Goal: Transaction & Acquisition: Purchase product/service

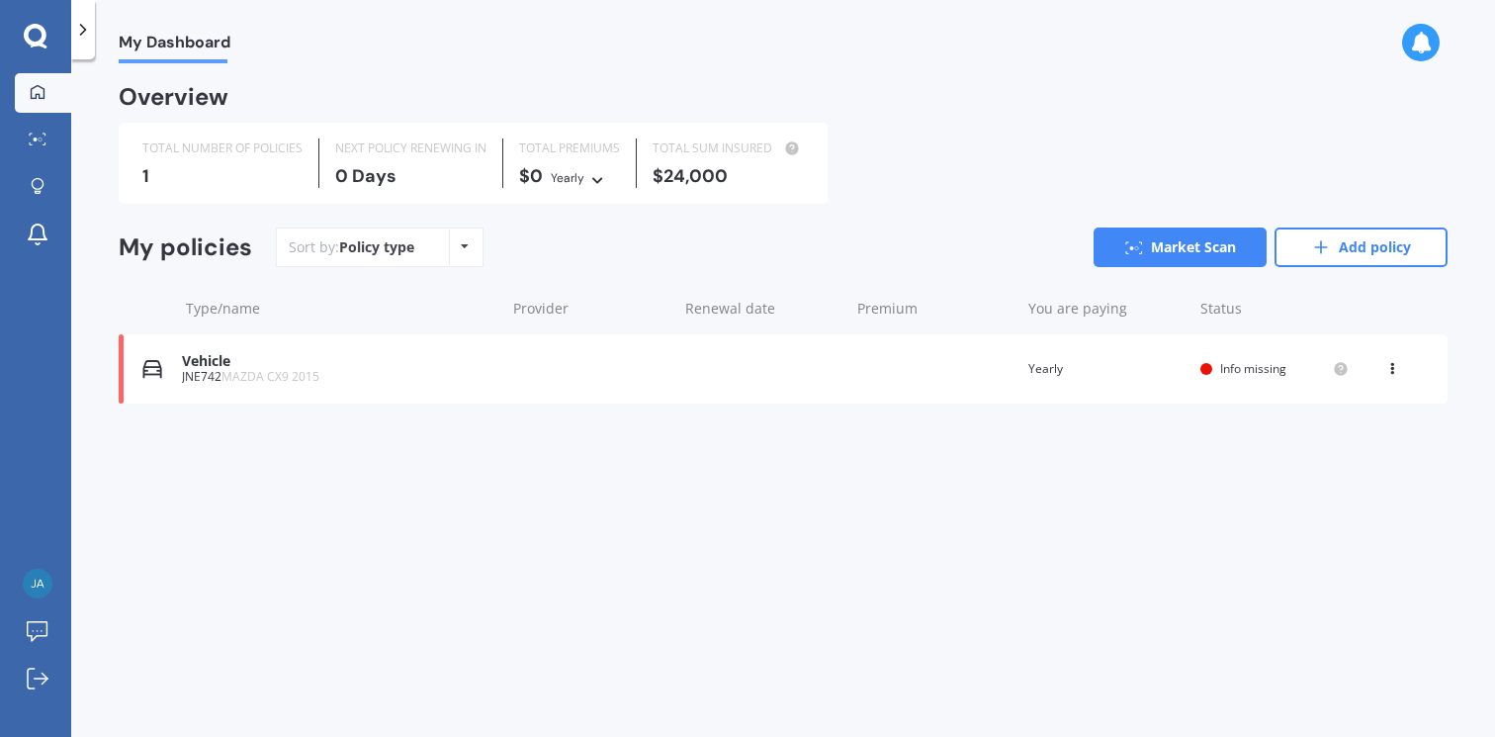
click at [39, 43] on icon at bounding box center [35, 35] width 23 height 23
click at [40, 144] on icon at bounding box center [38, 139] width 18 height 13
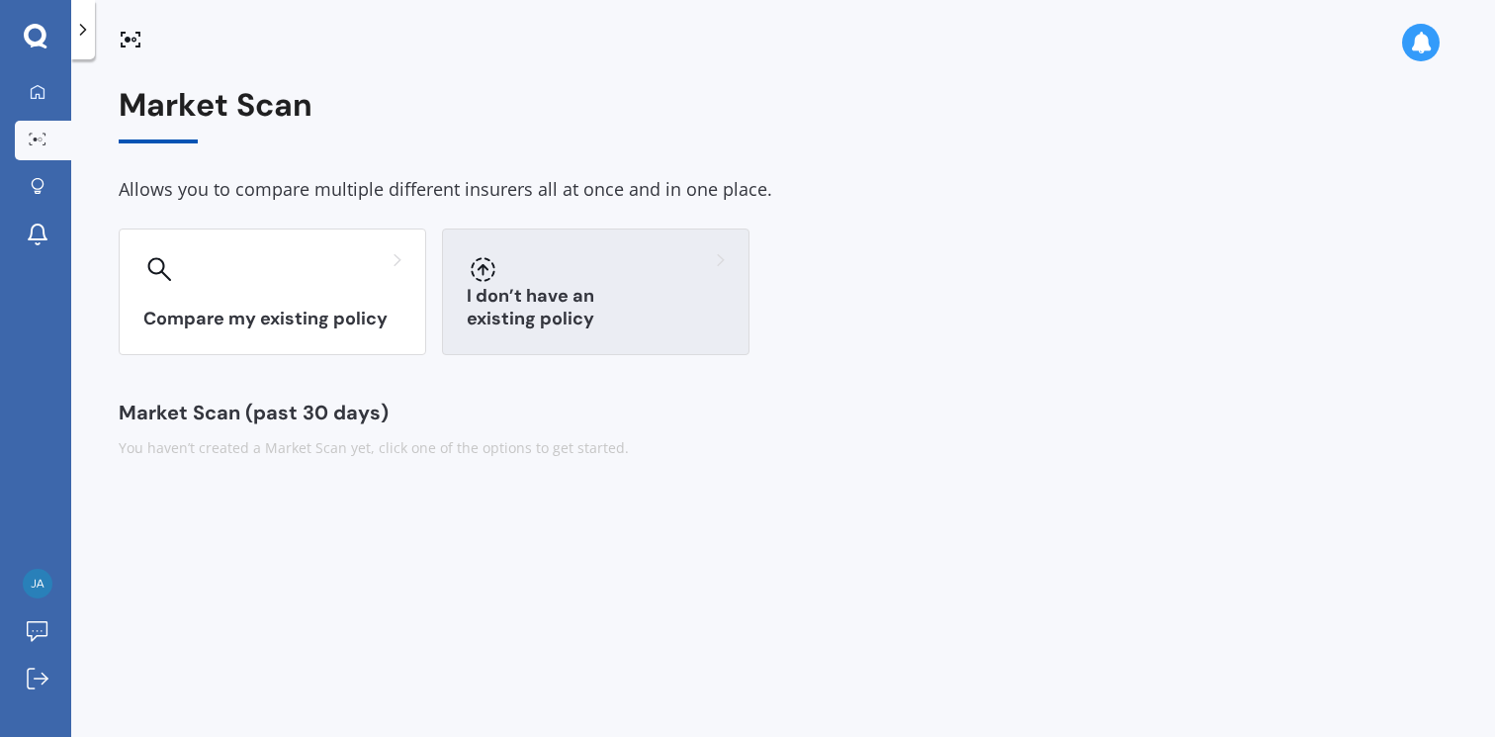
click at [521, 284] on div "I don’t have an existing policy" at bounding box center [596, 291] width 308 height 127
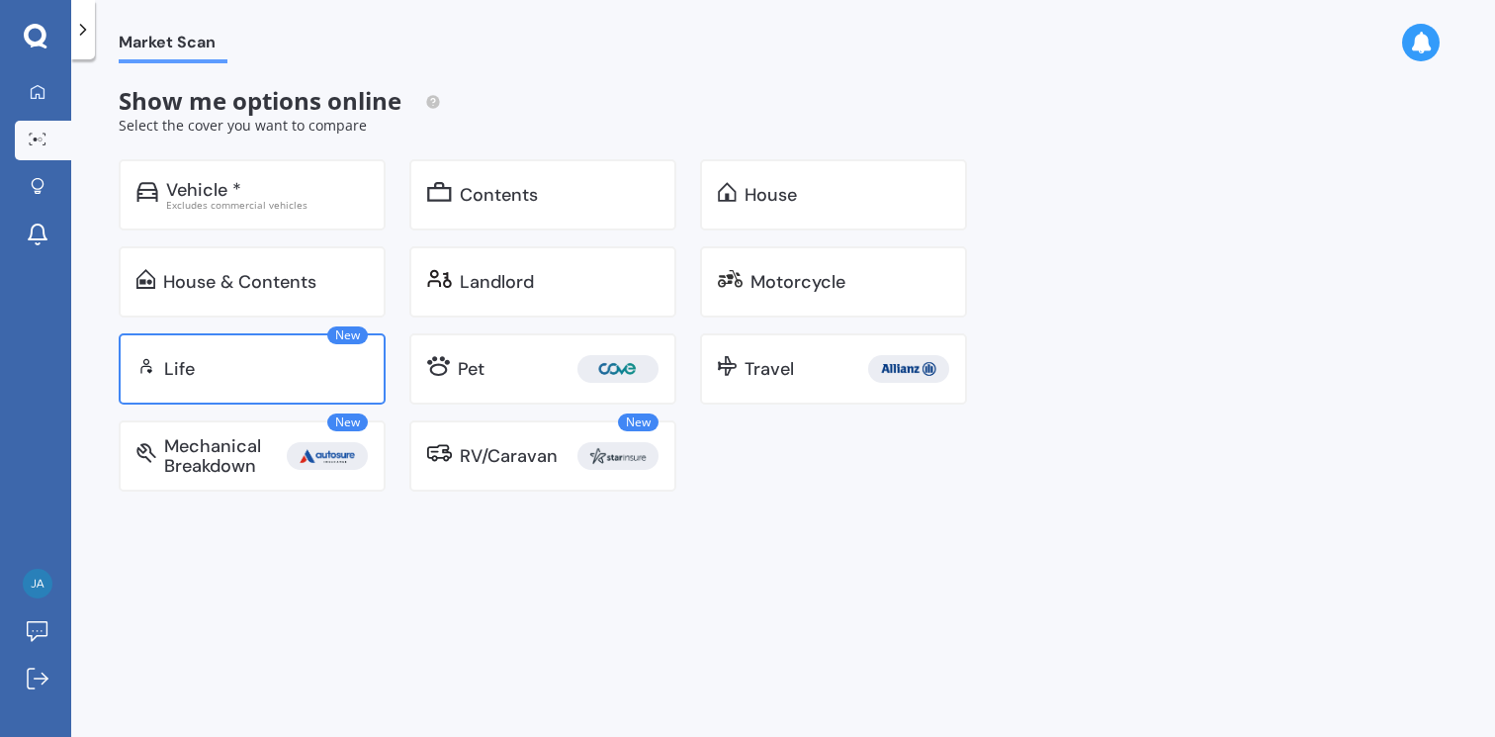
click at [279, 353] on div "New Life" at bounding box center [252, 368] width 267 height 71
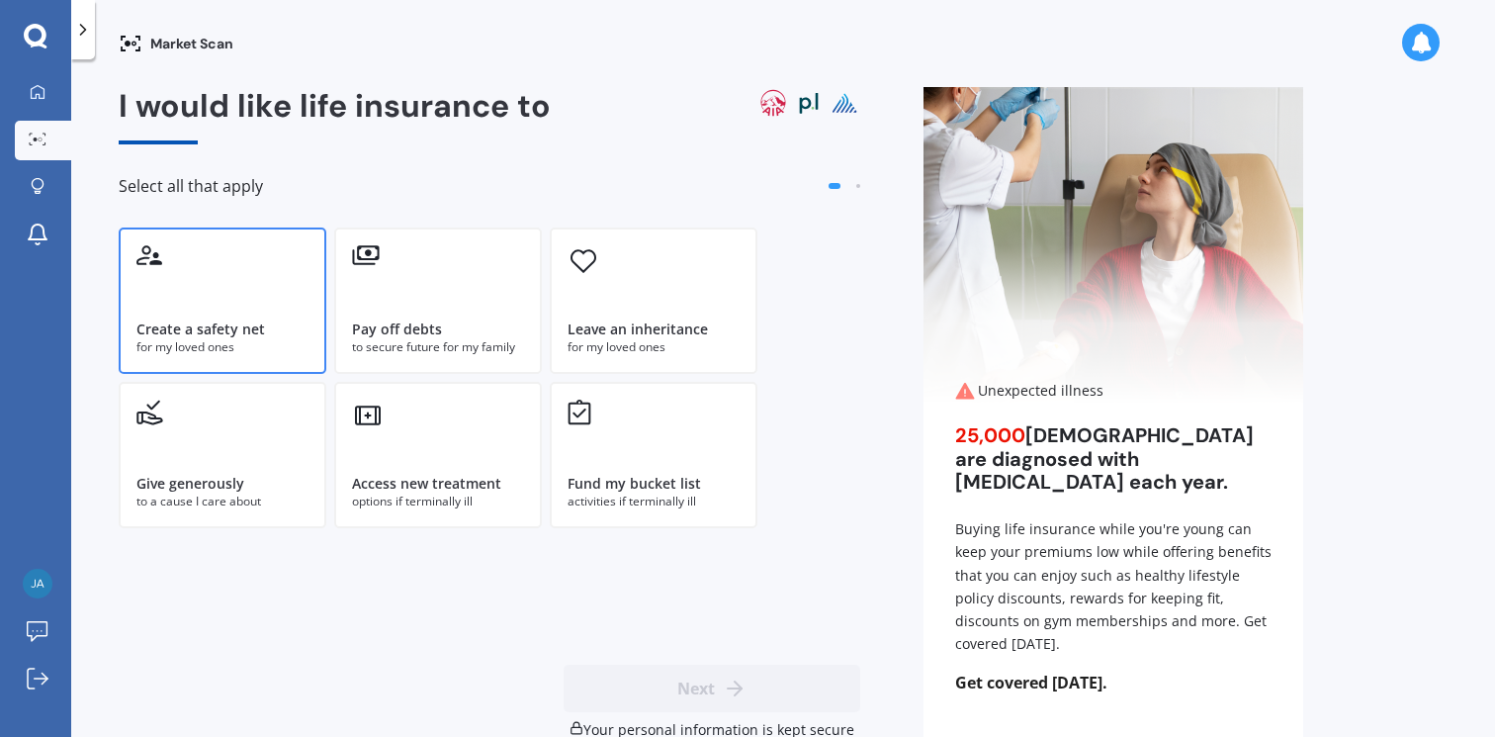
click at [219, 289] on div "Create a safety net for my loved ones" at bounding box center [223, 300] width 208 height 146
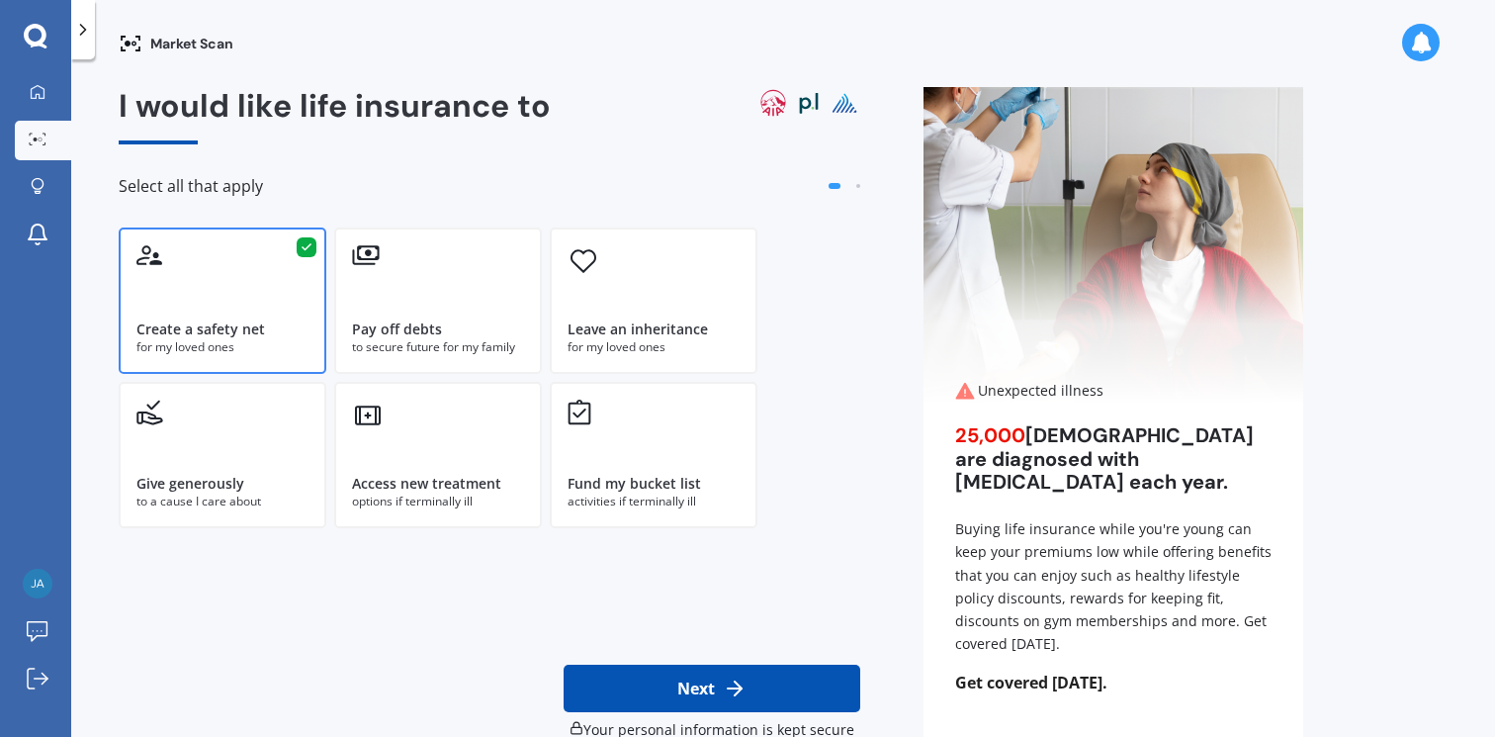
click at [704, 680] on button "Next" at bounding box center [712, 688] width 297 height 47
select select "07"
select select "06"
select select "1973"
select select "No manual work e.g. lawyer, consultant, engineer"
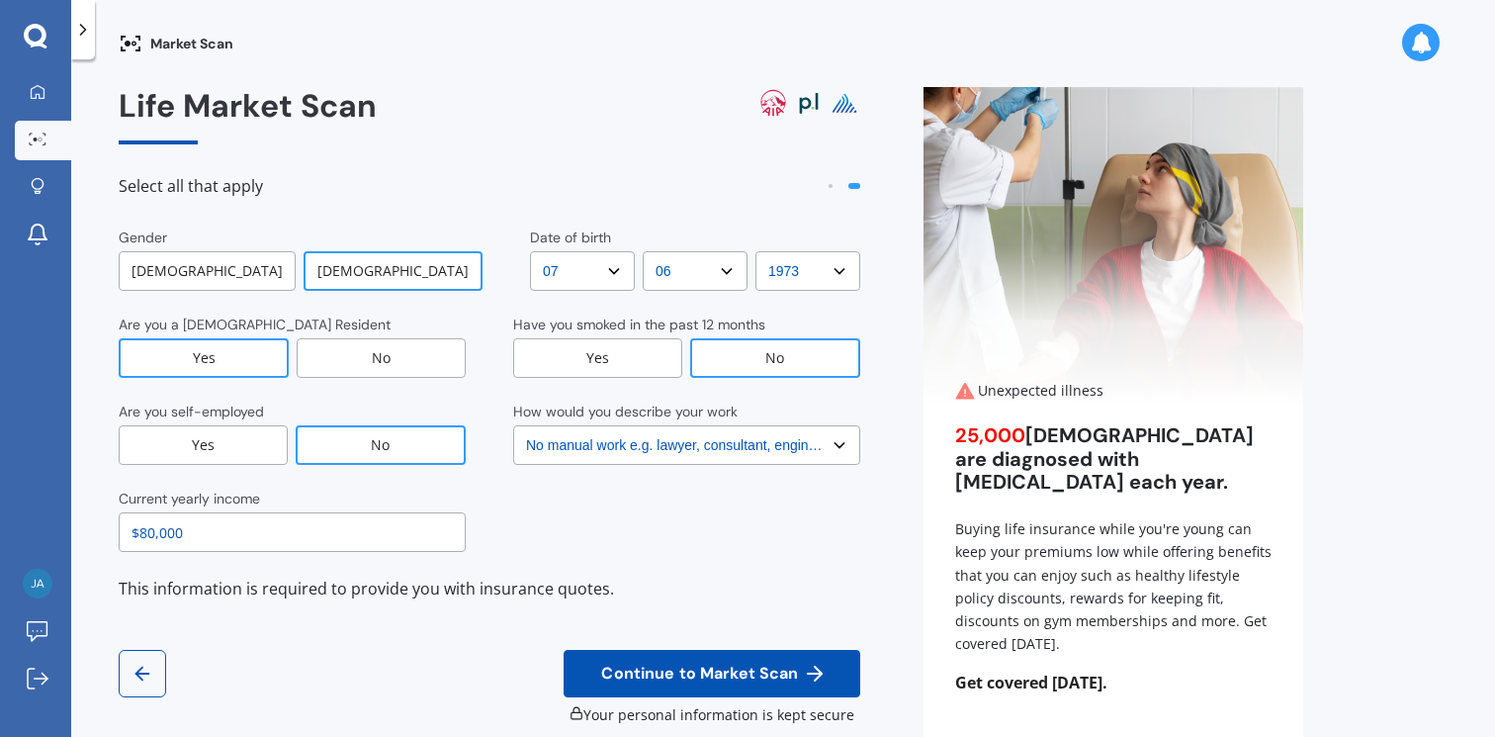
click at [398, 269] on div "[DEMOGRAPHIC_DATA]" at bounding box center [393, 271] width 179 height 40
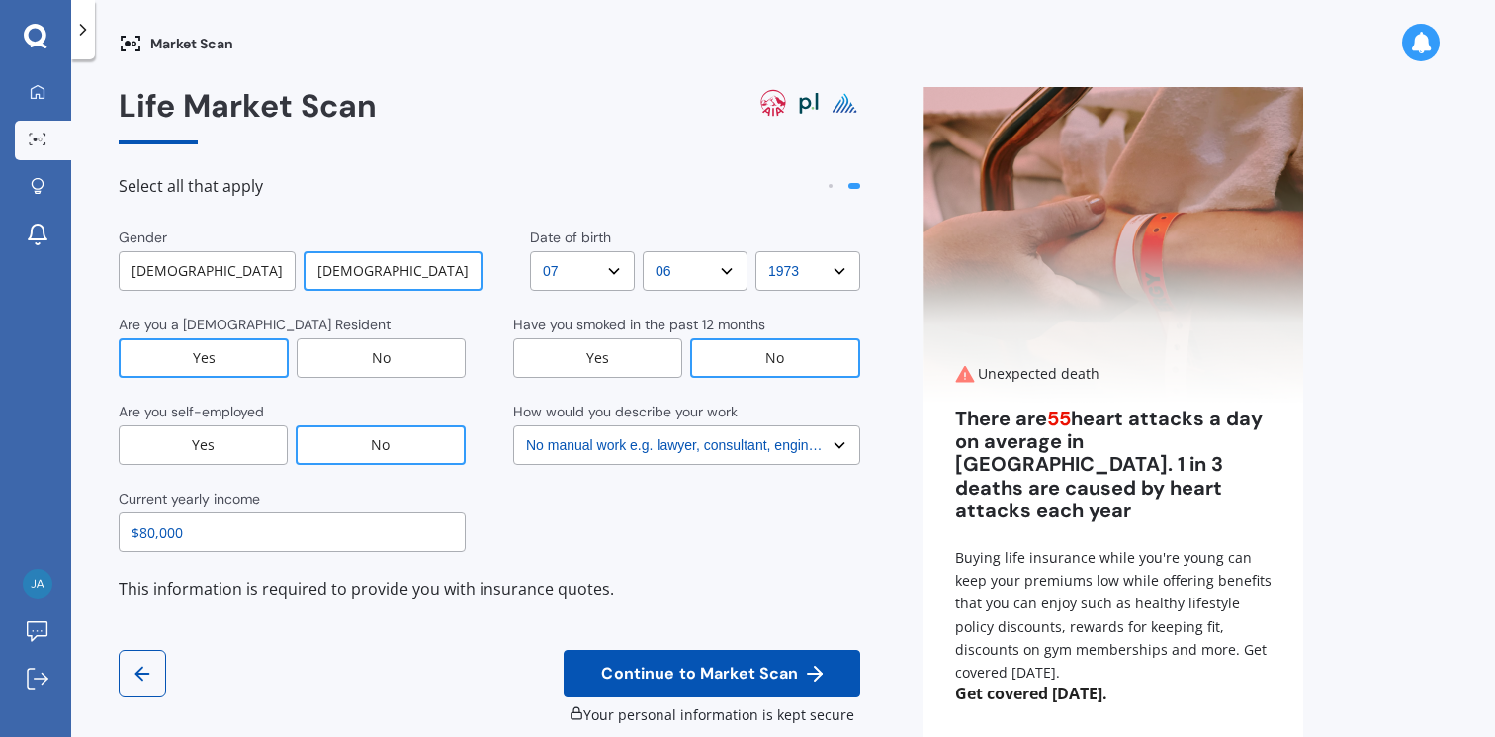
click at [698, 659] on button "Continue to Market Scan" at bounding box center [712, 673] width 297 height 47
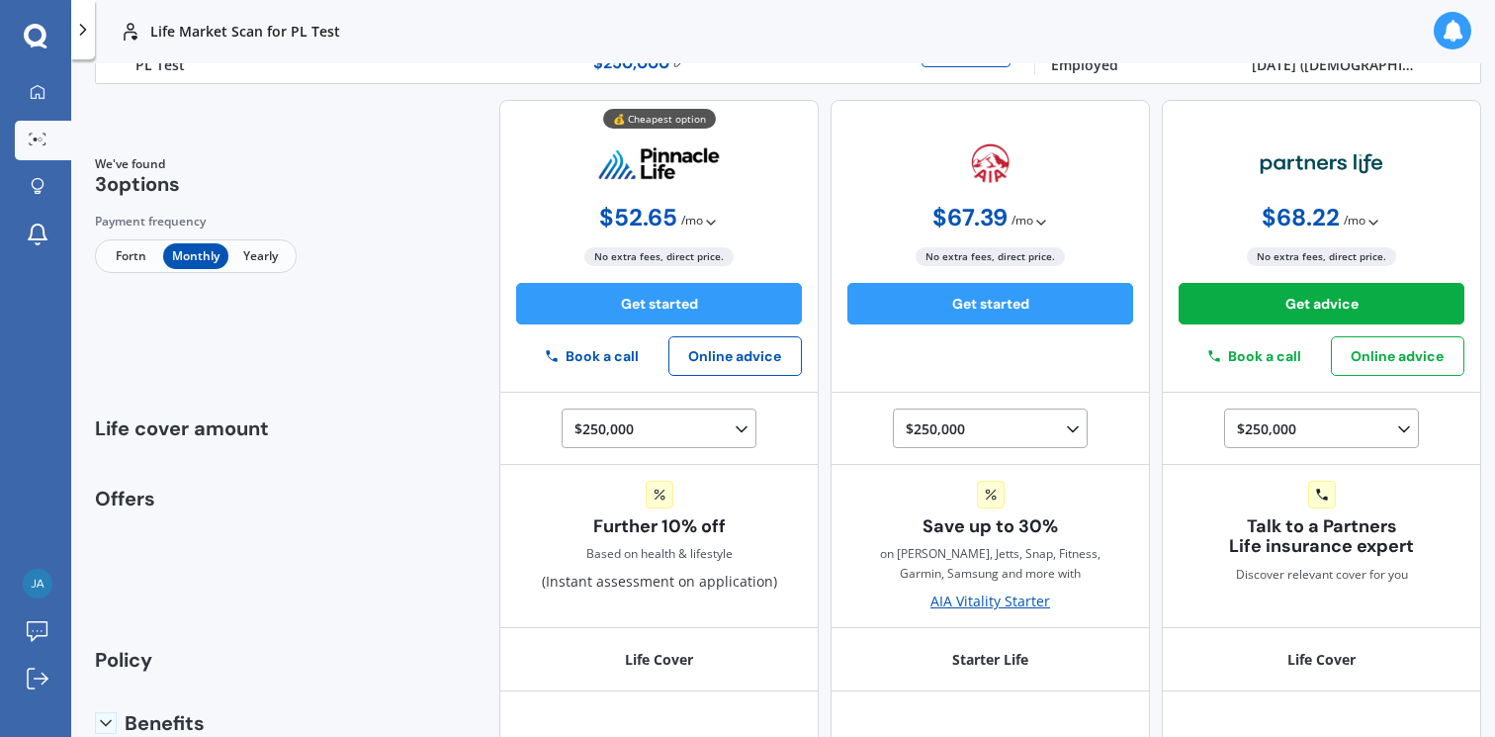
scroll to position [42, 0]
